Goal: Task Accomplishment & Management: Manage account settings

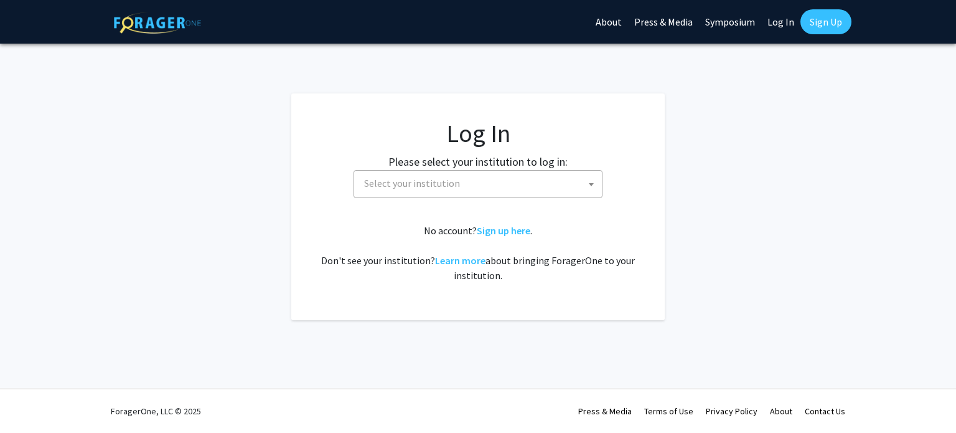
select select
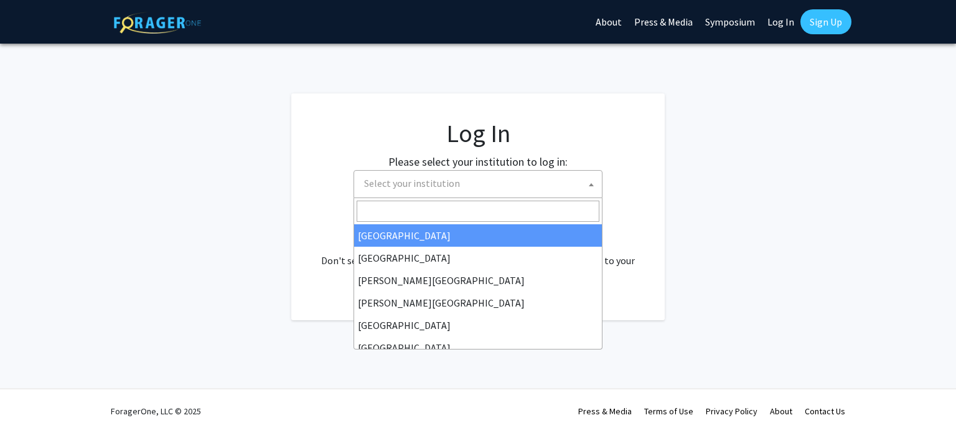
click at [427, 189] on span "Select your institution" at bounding box center [412, 183] width 96 height 12
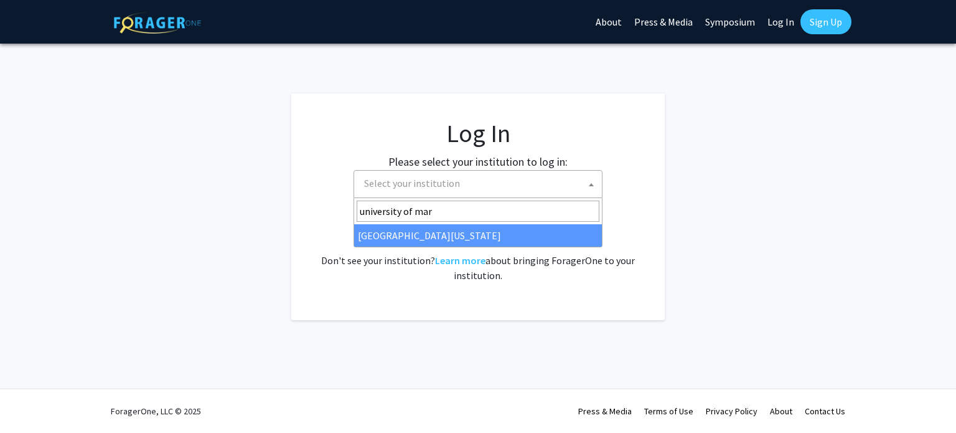
type input "university of mar"
select select "31"
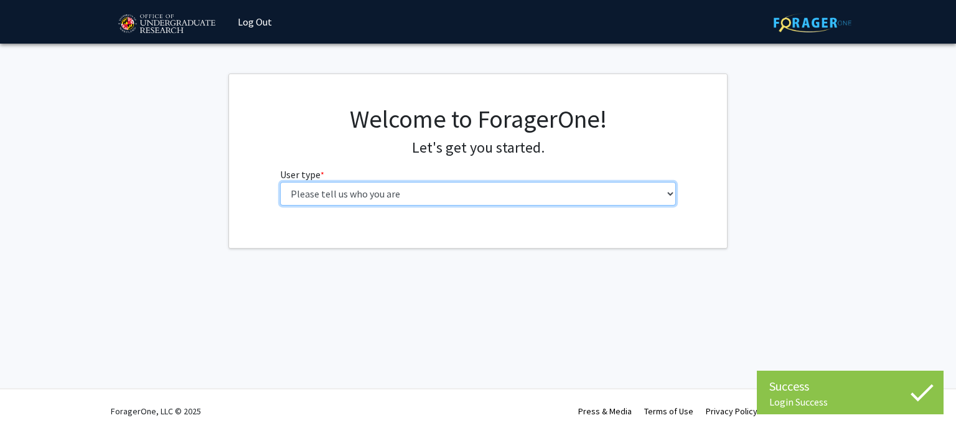
click at [352, 190] on select "Please tell us who you are Undergraduate Student Master's Student Doctoral Cand…" at bounding box center [478, 194] width 396 height 24
select select "1: undergrad"
click at [280, 182] on select "Please tell us who you are Undergraduate Student Master's Student Doctoral Cand…" at bounding box center [478, 194] width 396 height 24
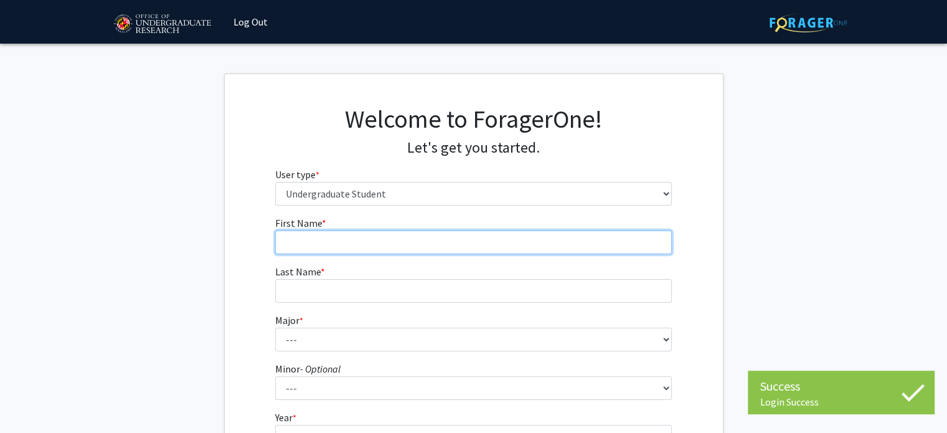
click at [347, 236] on input "First Name * required" at bounding box center [473, 242] width 396 height 24
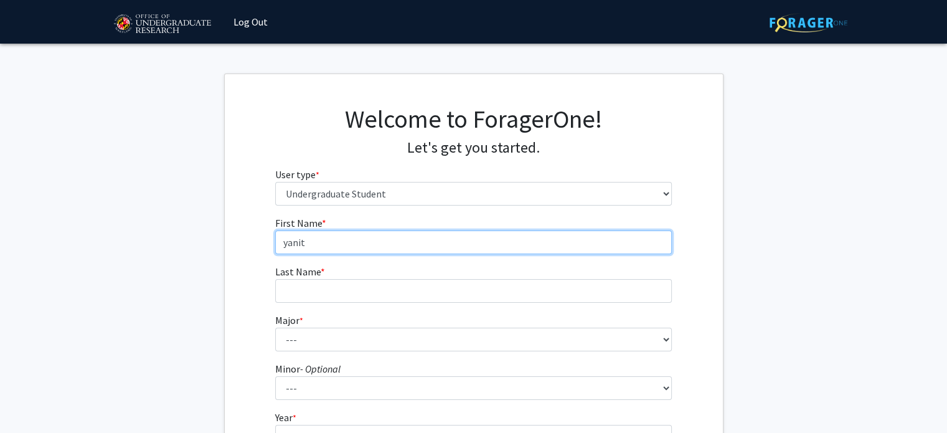
type input "yanit"
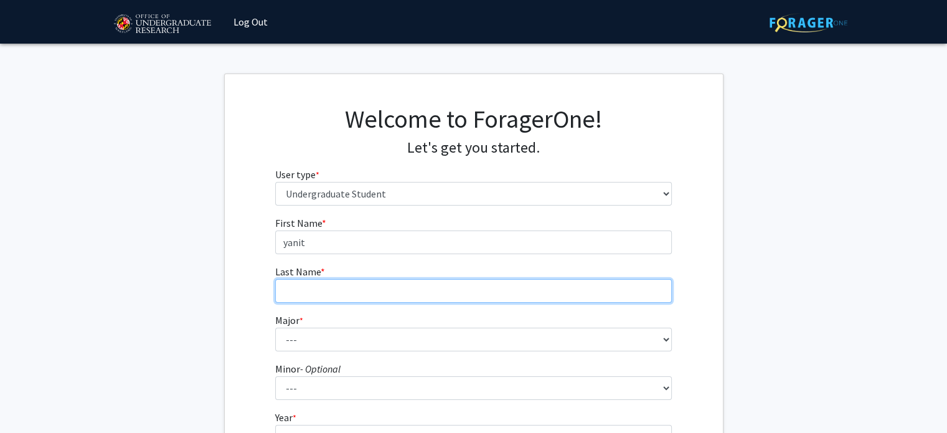
click at [303, 301] on input "Last Name * required" at bounding box center [473, 291] width 396 height 24
type input "asamnew"
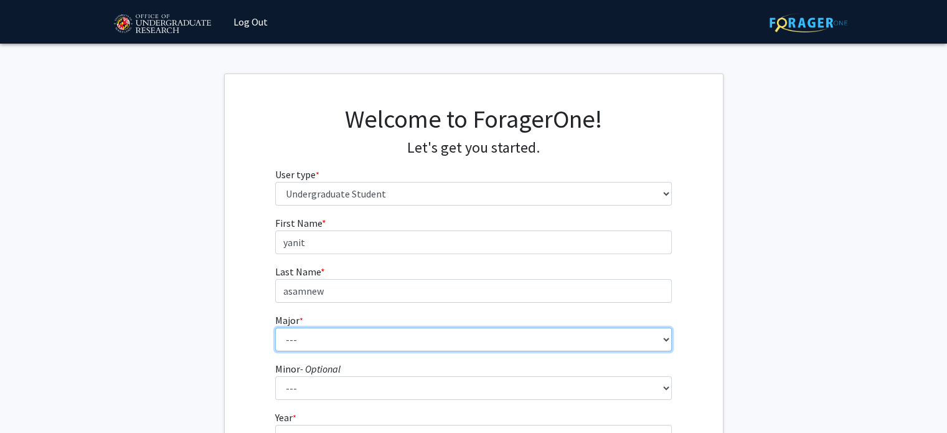
click at [287, 344] on select "--- Accounting Aerospace Engineering African American and Africana Studies Agri…" at bounding box center [473, 339] width 396 height 24
select select "84: 2385"
click at [275, 327] on select "--- Accounting Aerospace Engineering African American and Africana Studies Agri…" at bounding box center [473, 339] width 396 height 24
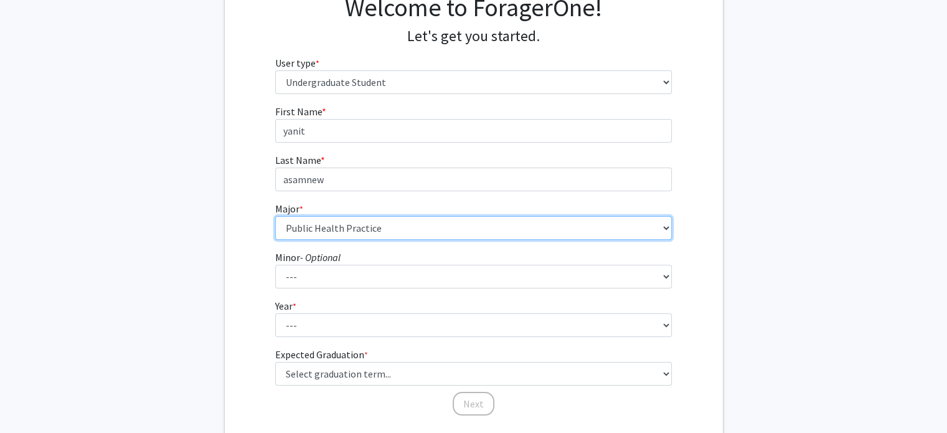
scroll to position [112, 0]
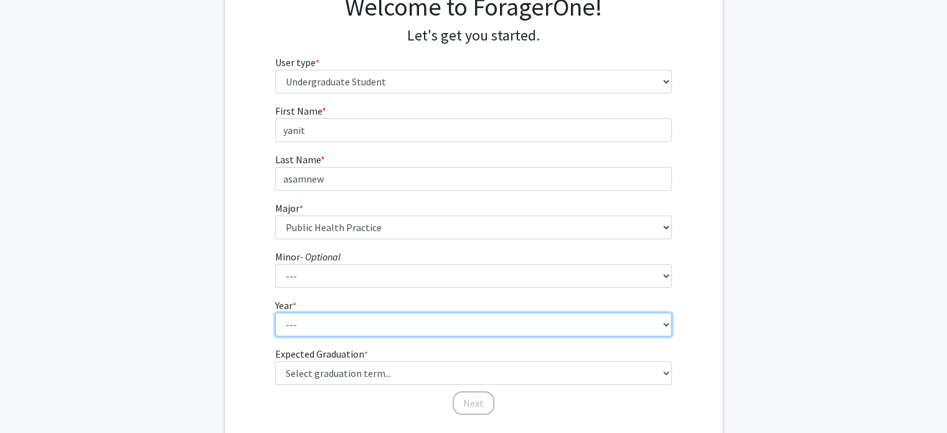
click at [299, 327] on select "--- First-year Sophomore Junior Senior Postbaccalaureate Certificate" at bounding box center [473, 324] width 396 height 24
select select "3: junior"
click at [275, 312] on select "--- First-year Sophomore Junior Senior Postbaccalaureate Certificate" at bounding box center [473, 324] width 396 height 24
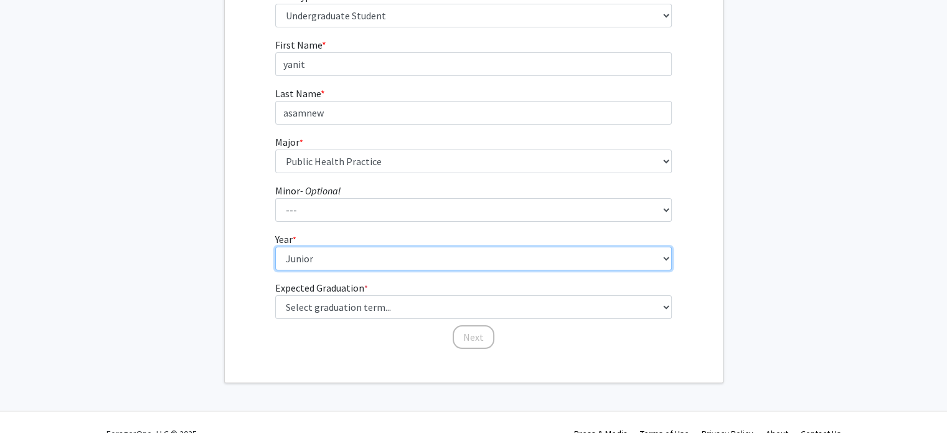
scroll to position [179, 0]
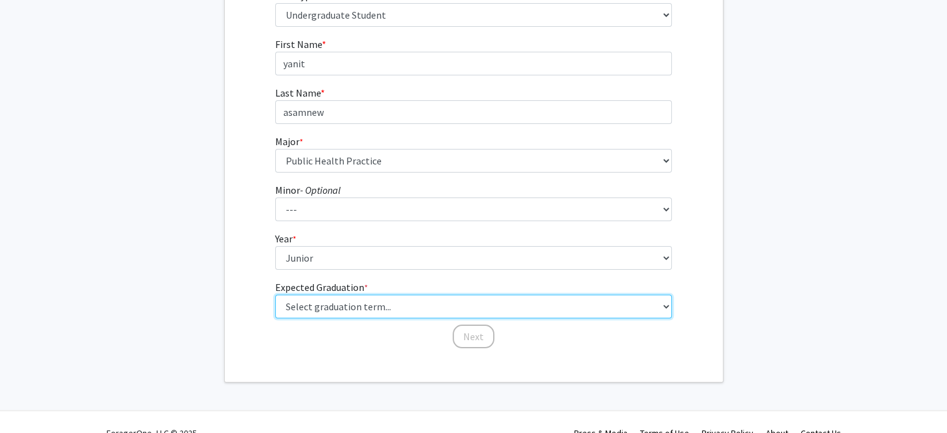
click at [311, 309] on select "Select graduation term... Spring 2025 Summer 2025 Fall 2025 Winter 2025 Spring …" at bounding box center [473, 306] width 396 height 24
select select "9: spring_2027"
click at [275, 294] on select "Select graduation term... Spring 2025 Summer 2025 Fall 2025 Winter 2025 Spring …" at bounding box center [473, 306] width 396 height 24
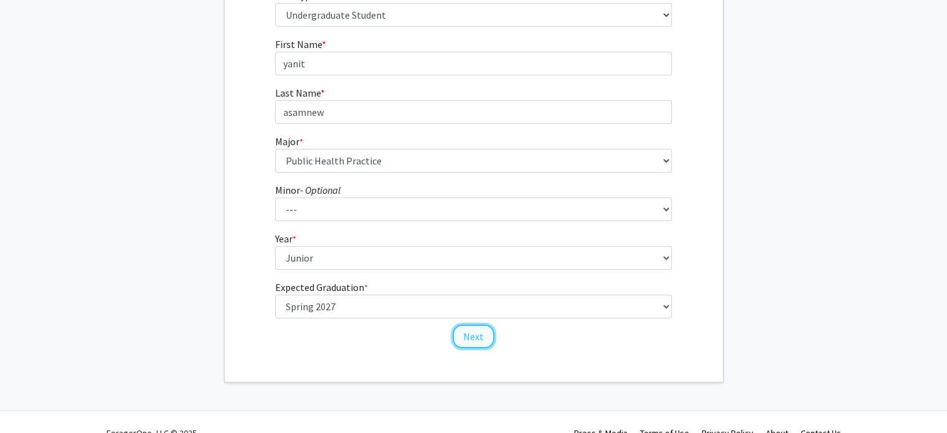
click at [480, 340] on button "Next" at bounding box center [473, 336] width 42 height 24
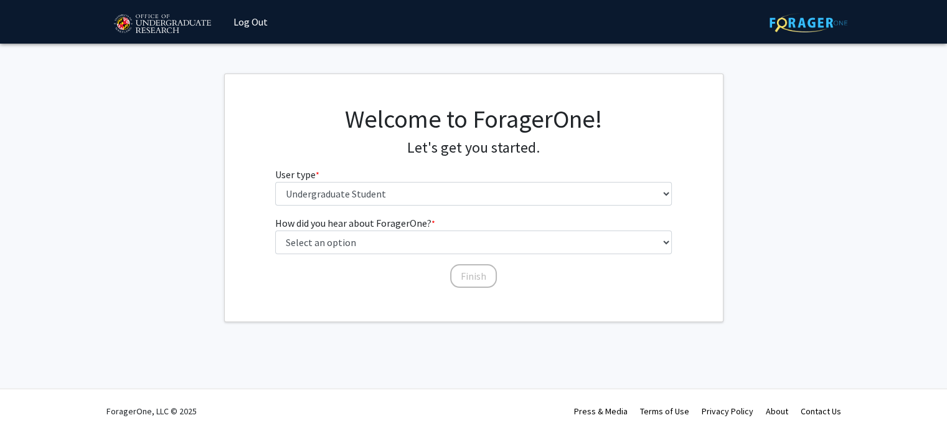
scroll to position [0, 0]
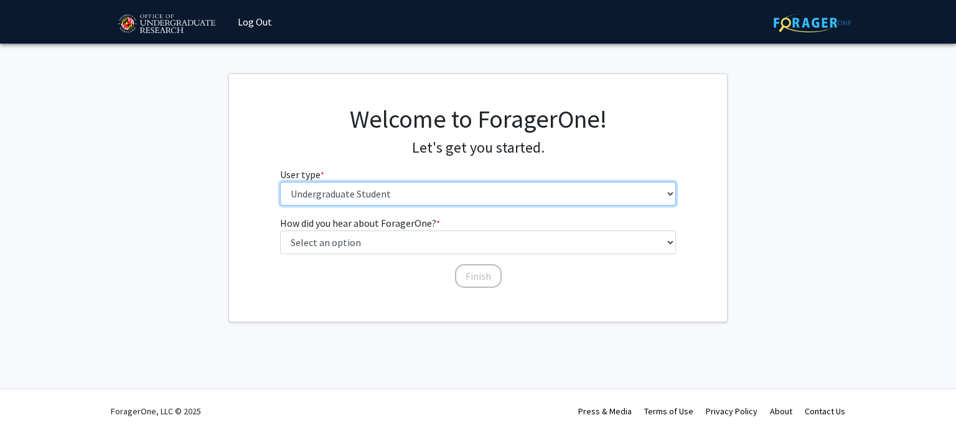
click at [391, 191] on select "Please tell us who you are Undergraduate Student Master's Student Doctoral Cand…" at bounding box center [478, 194] width 396 height 24
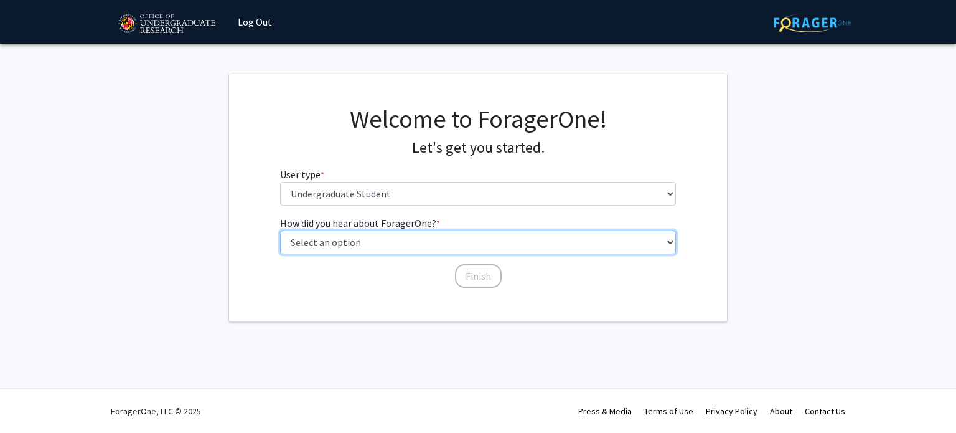
click at [360, 245] on select "Select an option Peer/student recommendation Faculty/staff recommendation Unive…" at bounding box center [478, 242] width 396 height 24
select select "2: faculty_recommendation"
click at [280, 230] on select "Select an option Peer/student recommendation Faculty/staff recommendation Unive…" at bounding box center [478, 242] width 396 height 24
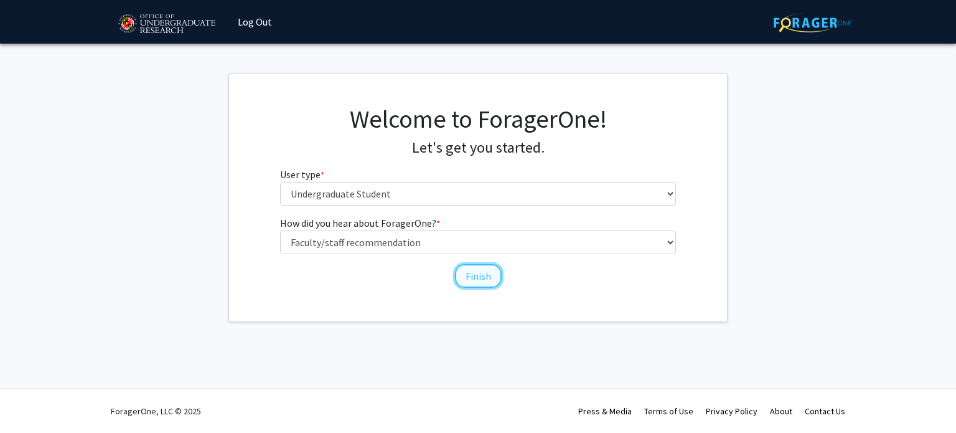
click at [470, 269] on button "Finish" at bounding box center [478, 276] width 47 height 24
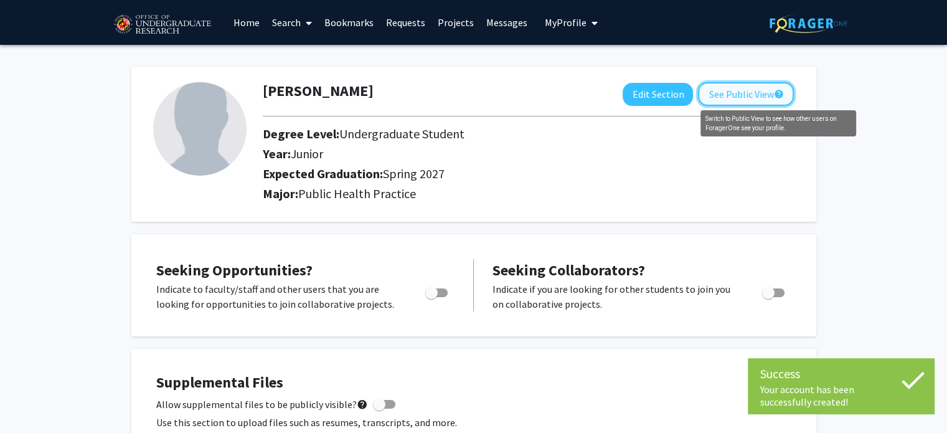
click at [776, 88] on mat-icon "help" at bounding box center [778, 94] width 10 height 15
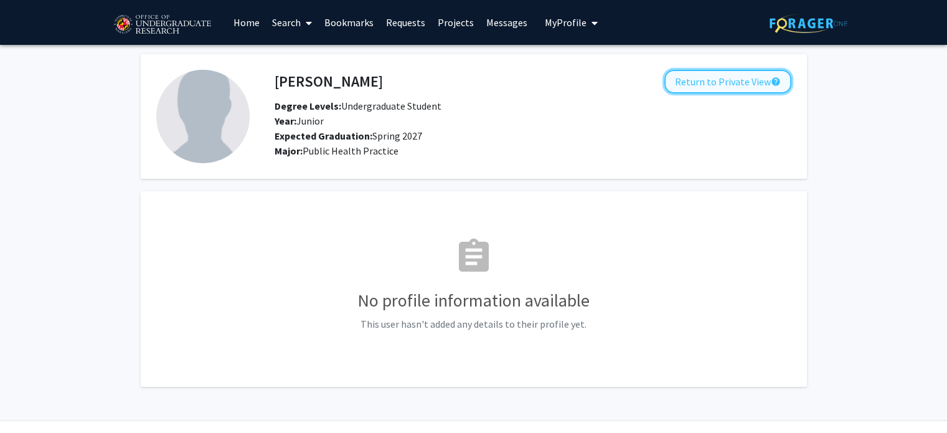
click at [729, 85] on button "Return to Private View help" at bounding box center [727, 82] width 127 height 24
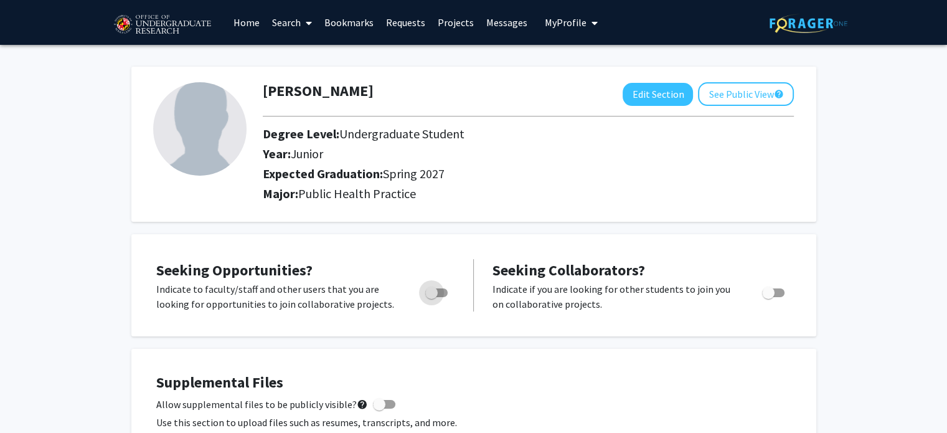
click at [439, 293] on span "Toggle" at bounding box center [436, 292] width 22 height 9
click at [431, 297] on input "Are you actively seeking opportunities?" at bounding box center [431, 297] width 1 height 1
checkbox input "true"
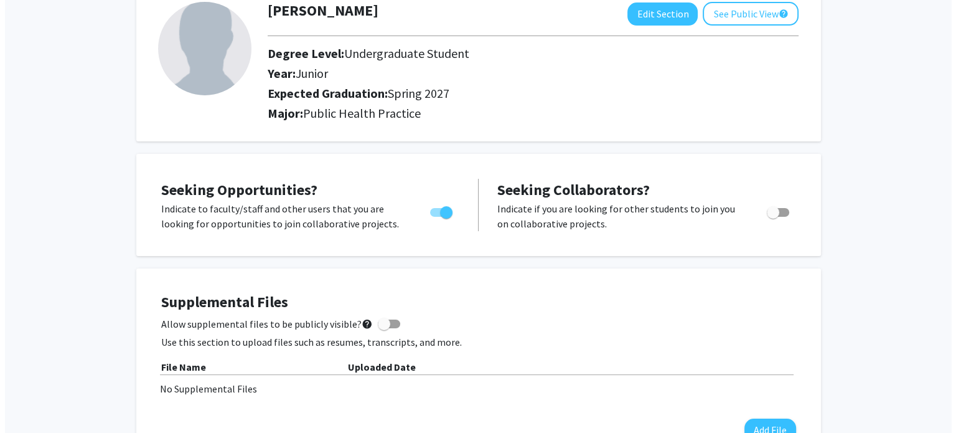
scroll to position [211, 0]
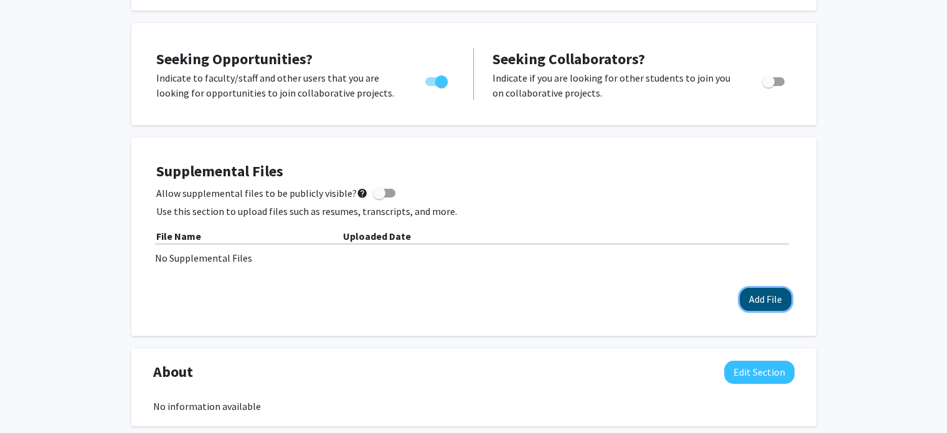
click at [766, 296] on button "Add File" at bounding box center [765, 299] width 52 height 23
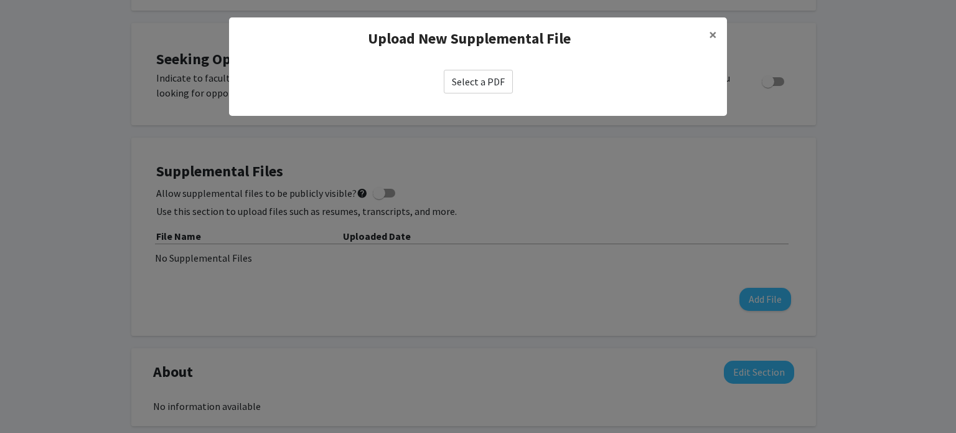
click at [469, 90] on label "Select a PDF" at bounding box center [478, 82] width 69 height 24
click at [0, 0] on input "Select a PDF" at bounding box center [0, 0] width 0 height 0
click at [475, 90] on label "Select a PDF" at bounding box center [478, 82] width 69 height 24
click at [0, 0] on input "Select a PDF" at bounding box center [0, 0] width 0 height 0
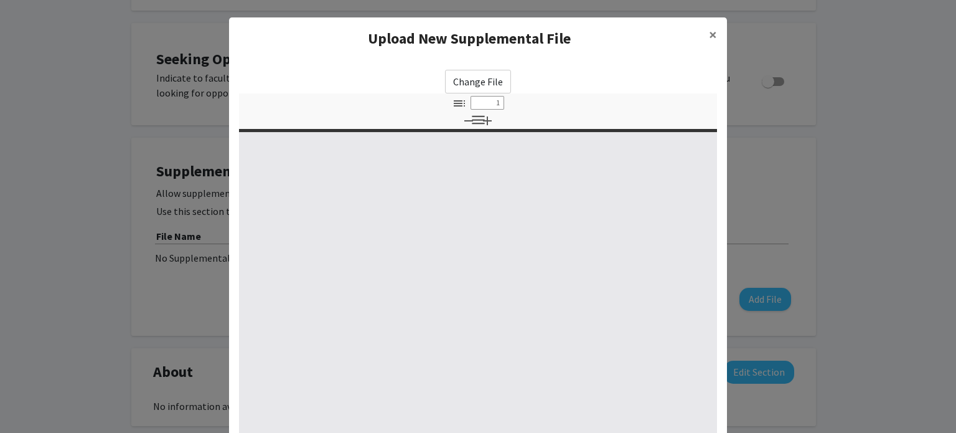
select select "custom"
type input "0"
select select "custom"
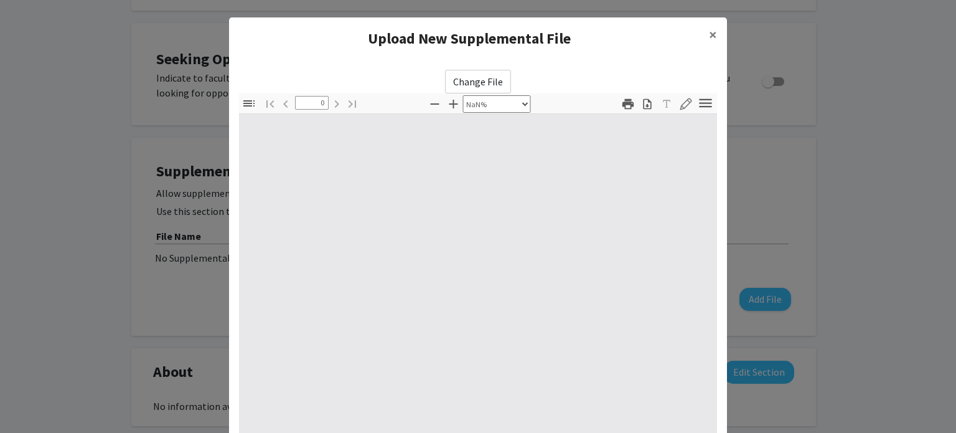
scroll to position [156, 0]
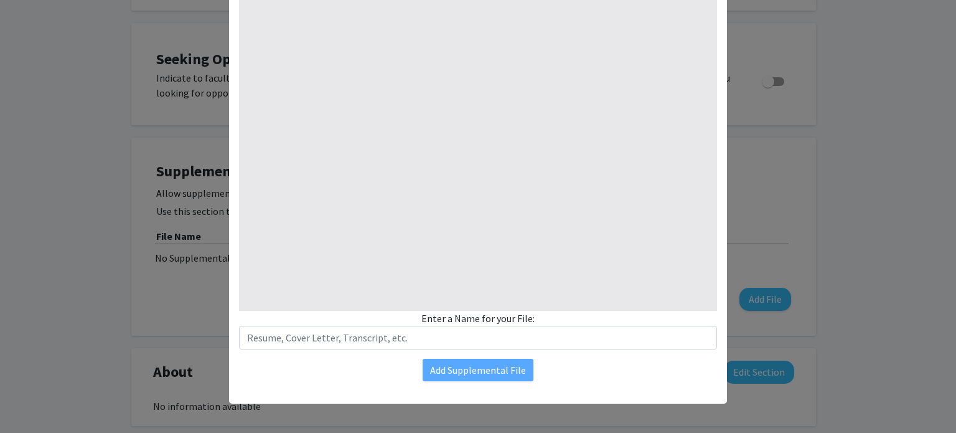
type input "1"
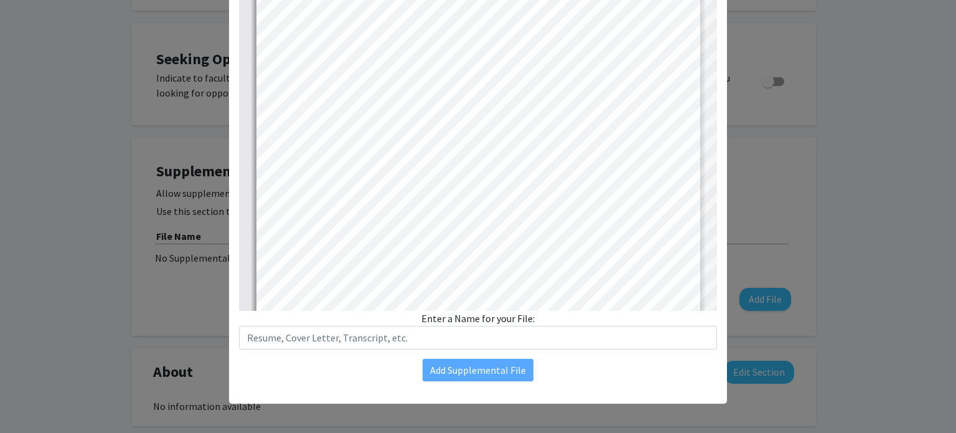
select select "auto"
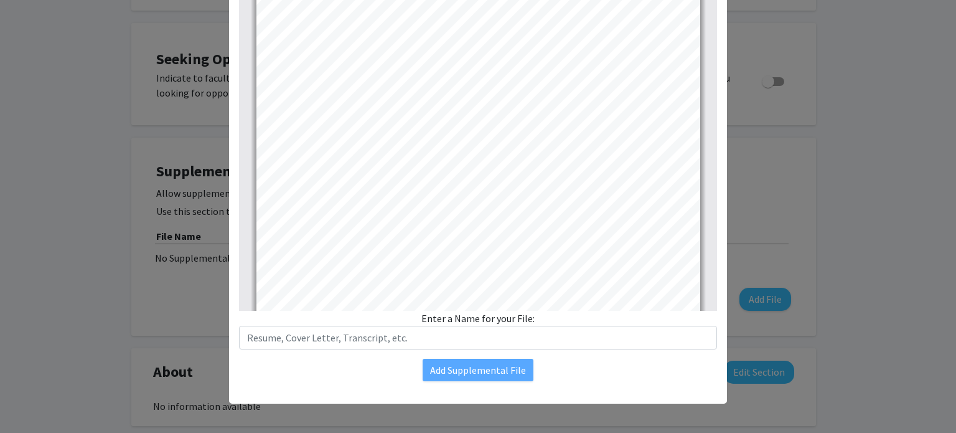
scroll to position [0, 0]
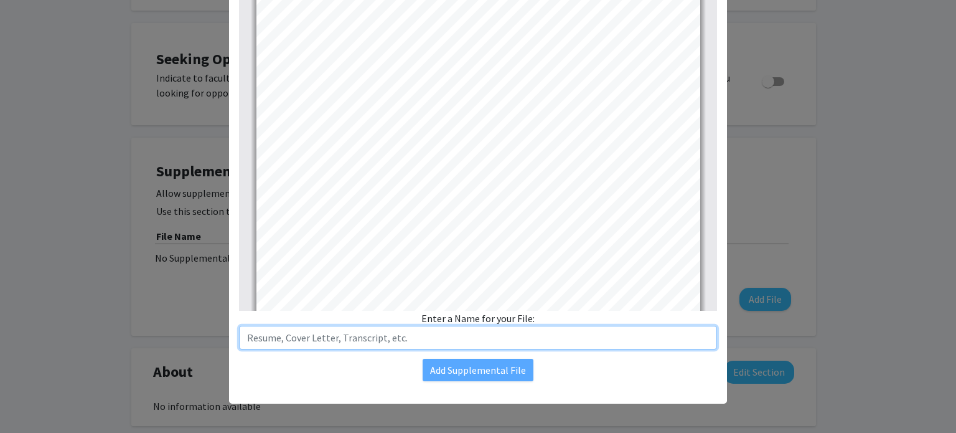
click at [426, 347] on input "text" at bounding box center [478, 338] width 478 height 24
type input "Resume"
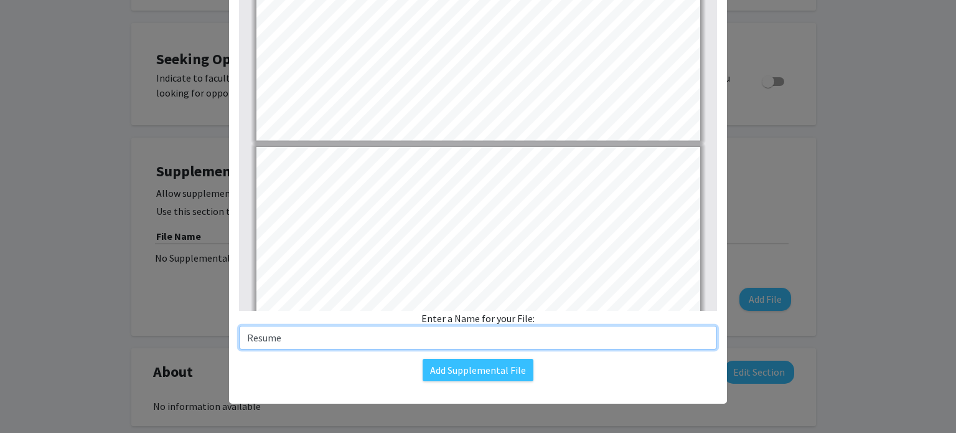
type input "2"
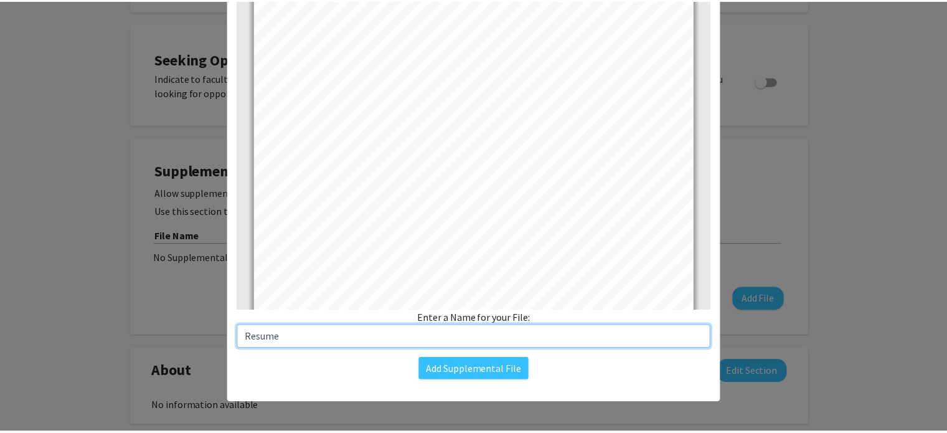
scroll to position [813, 0]
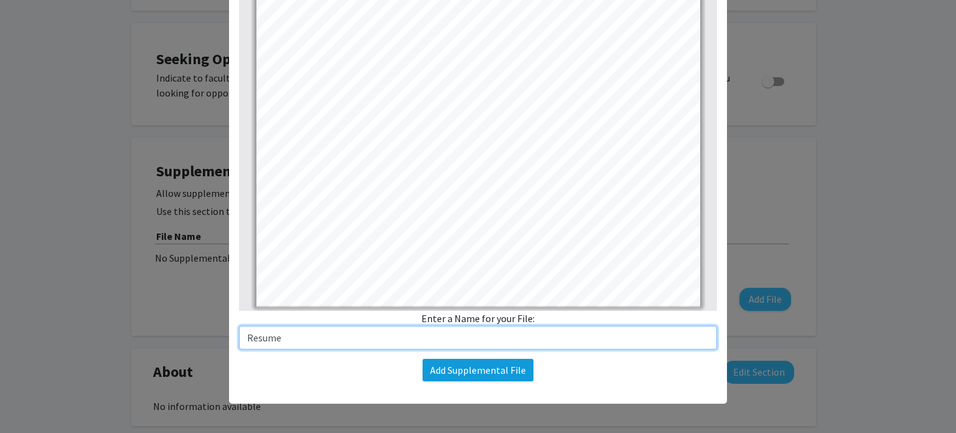
type input "Resume"
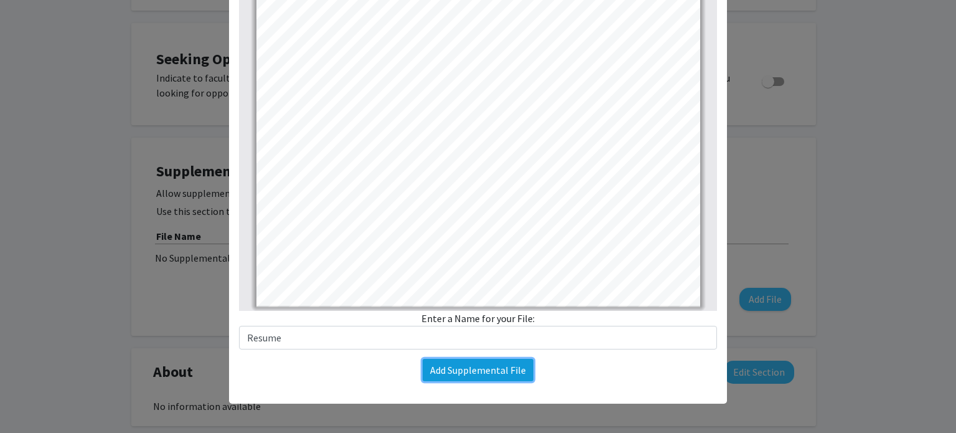
click at [519, 372] on button "Add Supplemental File" at bounding box center [478, 369] width 111 height 22
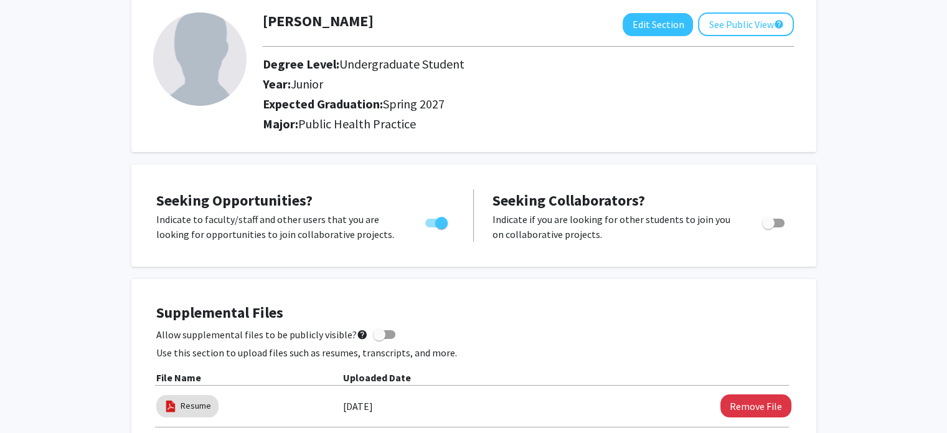
scroll to position [0, 0]
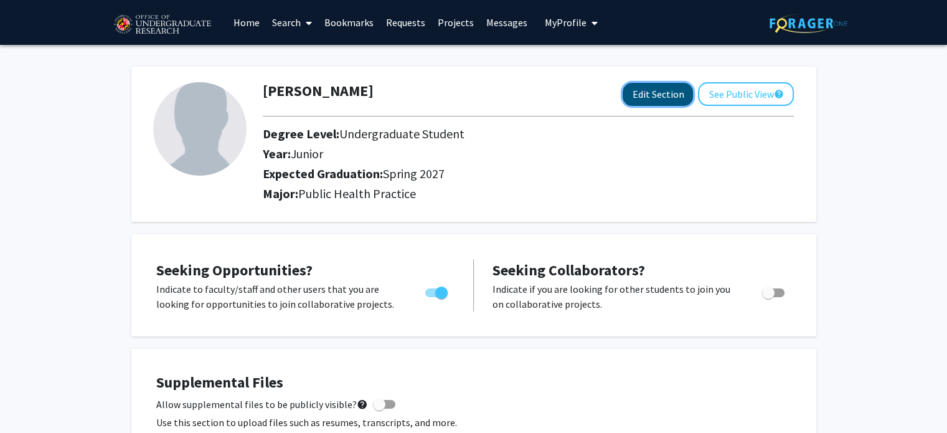
click at [644, 95] on button "Edit Section" at bounding box center [657, 94] width 70 height 23
select select "junior"
select select "37: spring_2027"
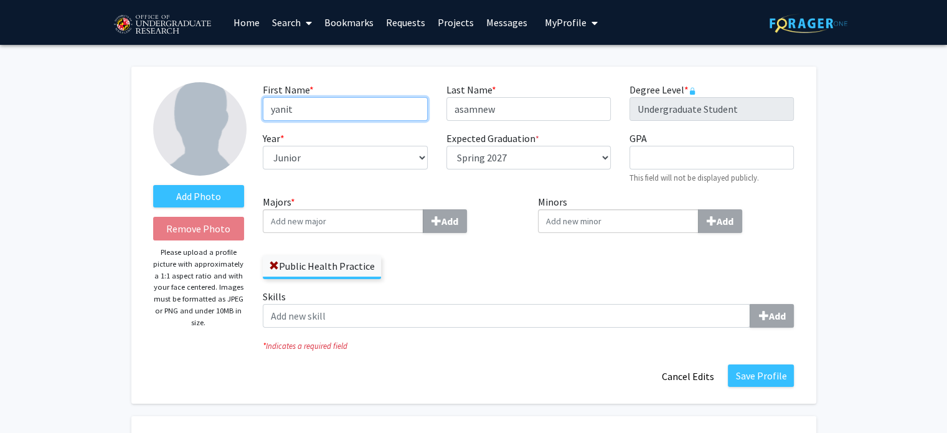
click at [273, 106] on input "yanit" at bounding box center [345, 109] width 164 height 24
type input "Yanit"
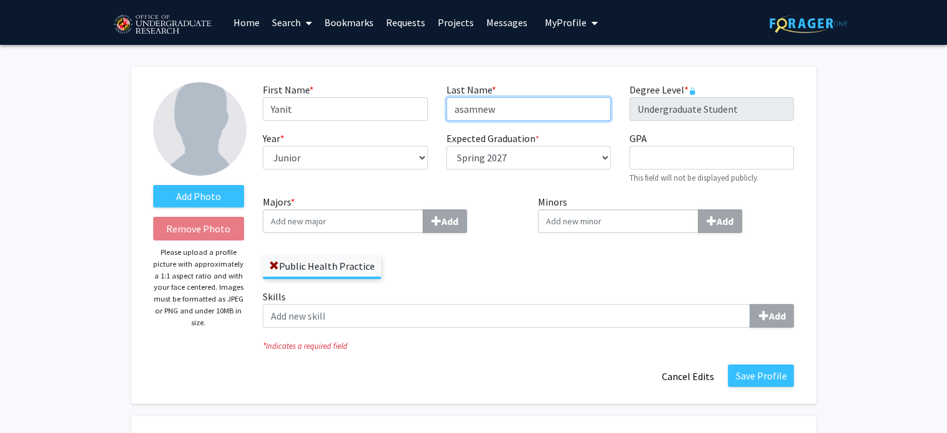
click at [458, 111] on input "asamnew" at bounding box center [528, 109] width 164 height 24
type input "Asamnew"
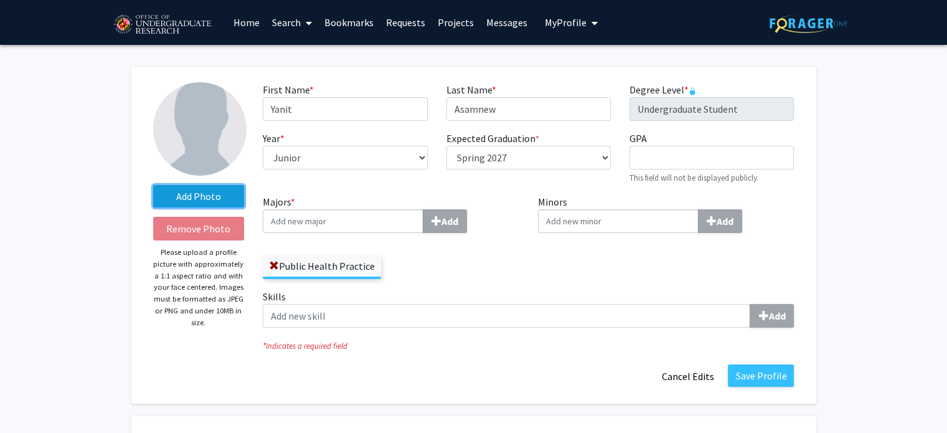
click at [192, 201] on label "Add Photo" at bounding box center [198, 196] width 91 height 22
click at [0, 0] on input "Add Photo" at bounding box center [0, 0] width 0 height 0
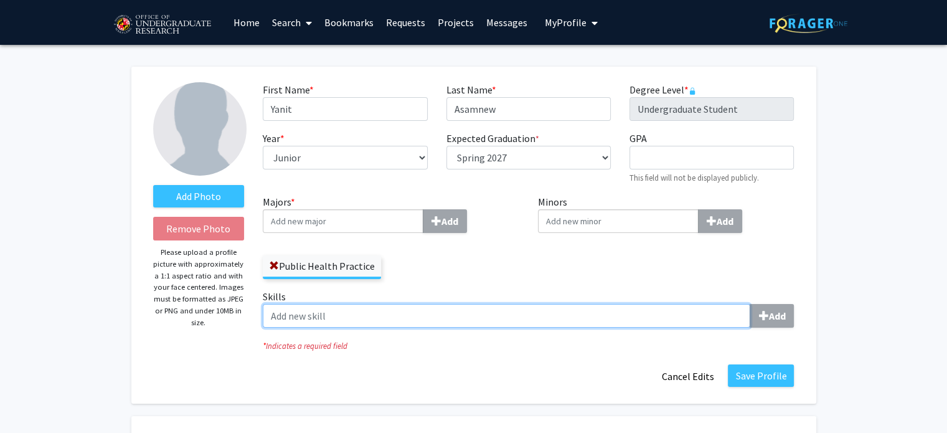
click at [326, 317] on input "Skills Add" at bounding box center [506, 316] width 487 height 24
type input "leadership"
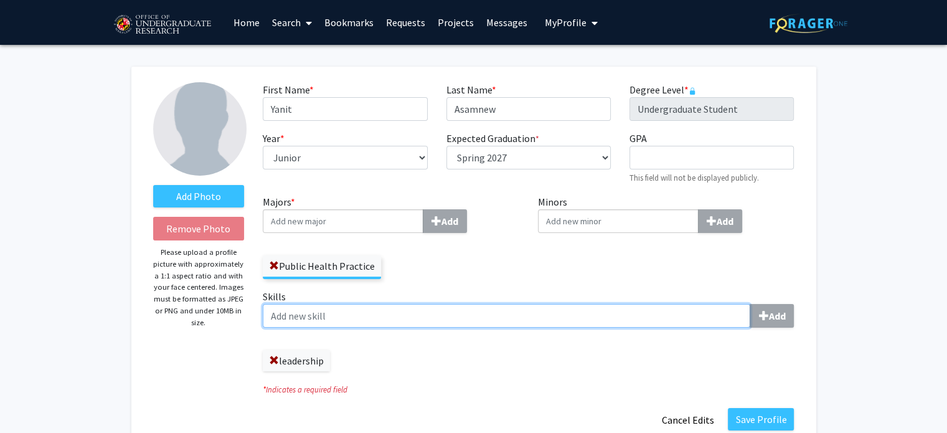
type input "4"
type input "communication"
type input "c"
type input "team work"
click at [321, 316] on input "conflict management" at bounding box center [506, 316] width 487 height 24
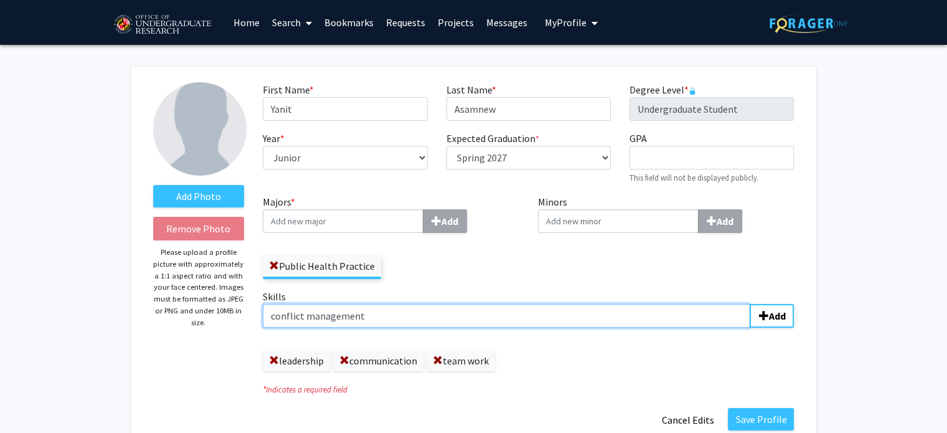
click at [321, 316] on input "conflict management" at bounding box center [506, 316] width 487 height 24
type input "conflict managment"
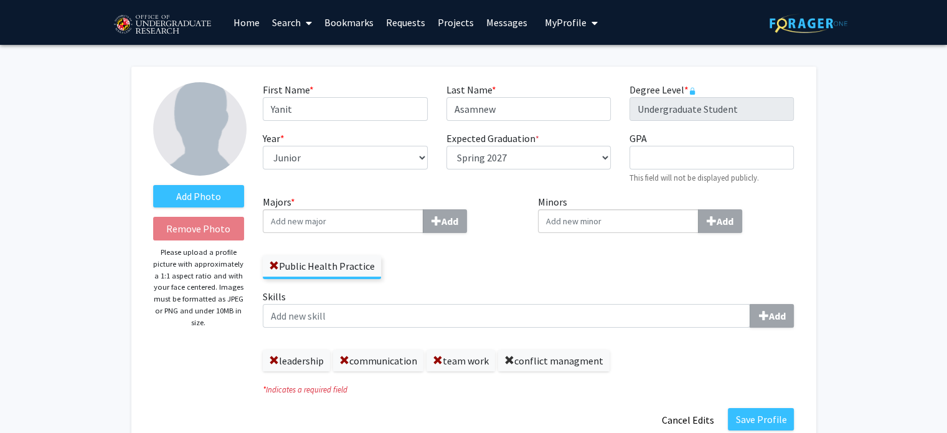
click at [508, 365] on span at bounding box center [509, 360] width 10 height 10
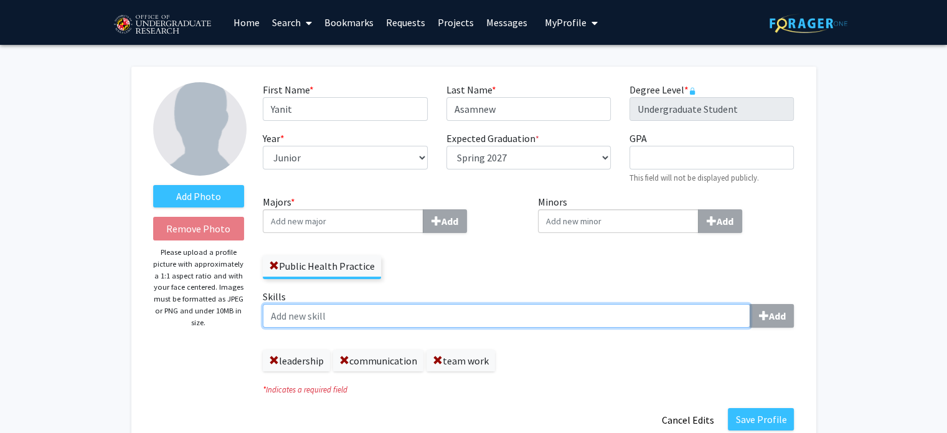
click at [418, 318] on input "Skills Add" at bounding box center [506, 316] width 487 height 24
click at [329, 318] on input "conflict managment" at bounding box center [506, 316] width 487 height 24
type input "conflict management"
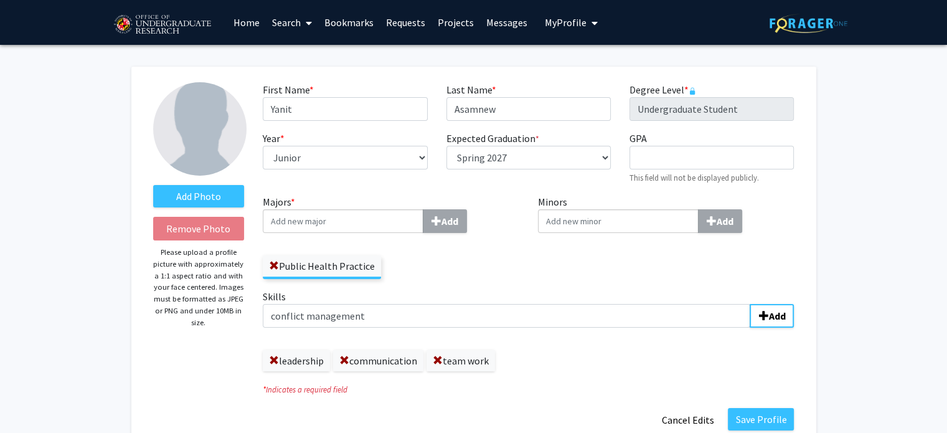
click at [780, 303] on label "Skills conflict management Add" at bounding box center [528, 308] width 531 height 39
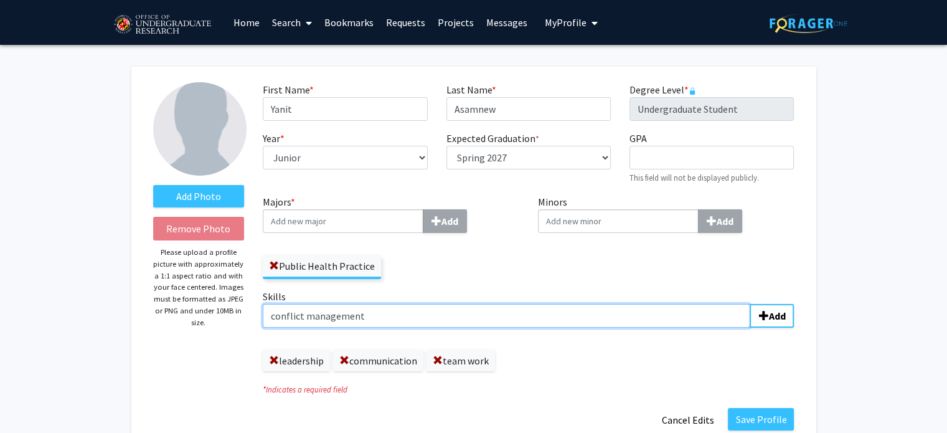
click at [750, 304] on input "conflict management" at bounding box center [506, 316] width 487 height 24
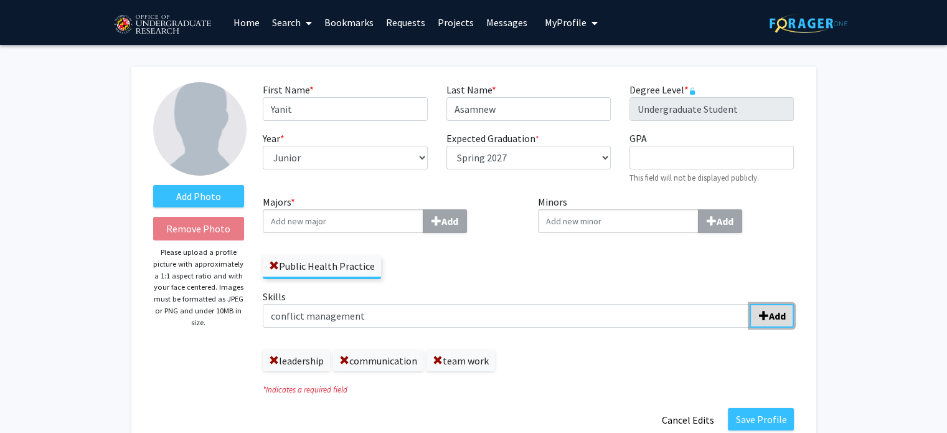
click at [767, 314] on span "submit" at bounding box center [763, 316] width 10 height 10
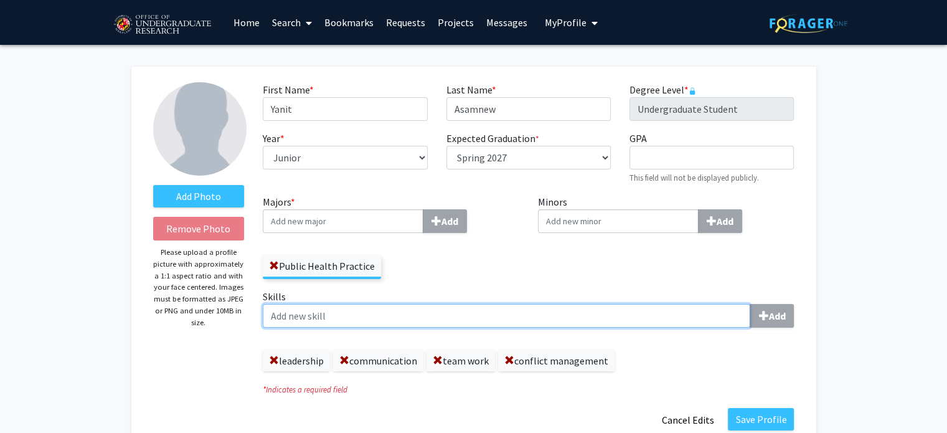
click at [424, 322] on input "Skills Add" at bounding box center [506, 316] width 487 height 24
type input "t"
type input "s"
type input "time management"
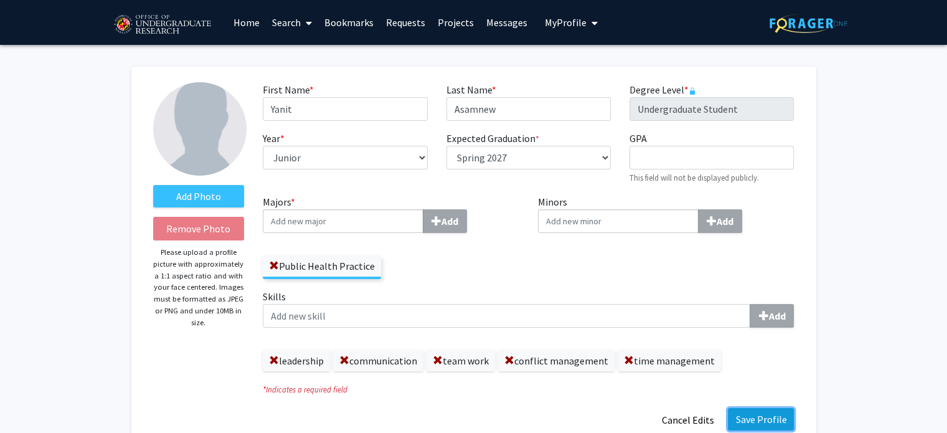
click at [765, 422] on button "Save Profile" at bounding box center [761, 419] width 66 height 22
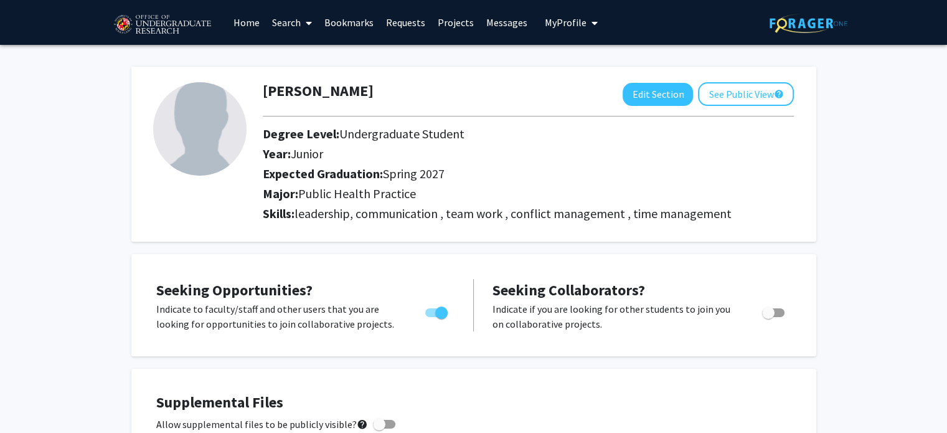
click at [296, 16] on link "Search" at bounding box center [292, 23] width 52 height 44
click at [245, 20] on link "Home" at bounding box center [246, 23] width 39 height 44
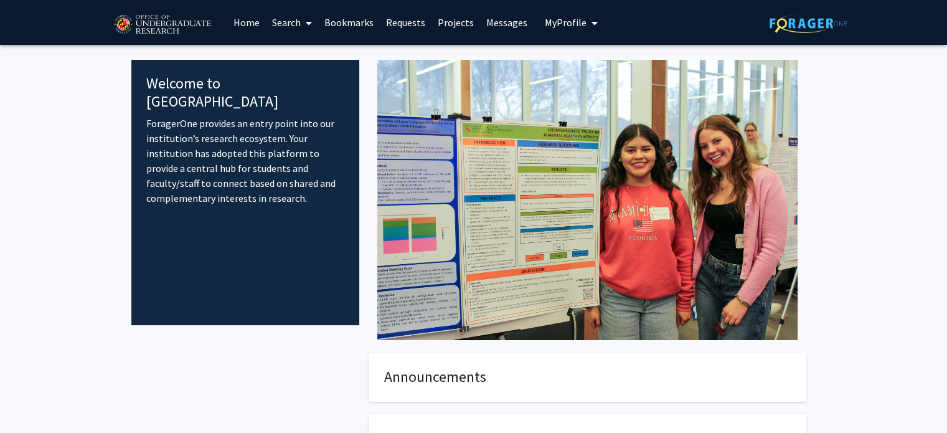
click at [452, 18] on link "Projects" at bounding box center [455, 23] width 49 height 44
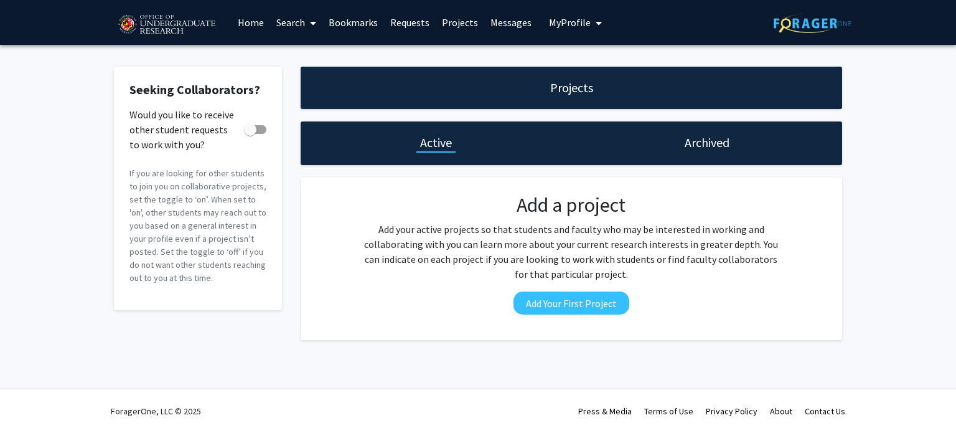
click at [257, 21] on link "Home" at bounding box center [251, 23] width 39 height 44
